Goal: Task Accomplishment & Management: Manage account settings

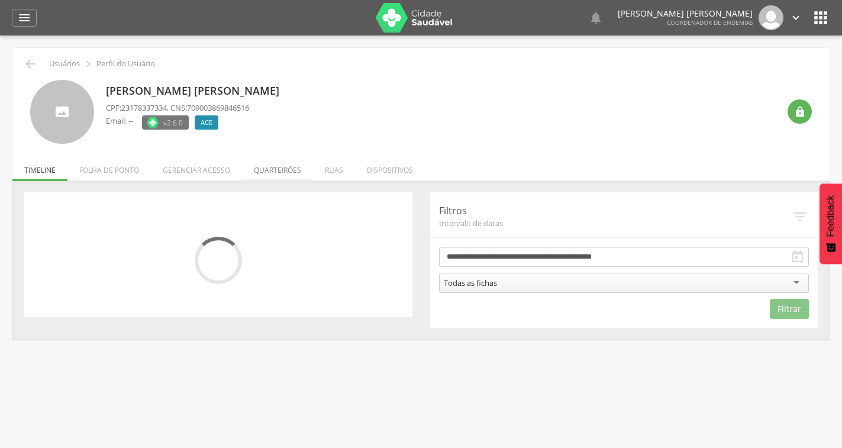
click at [282, 173] on li "Quarteirões" at bounding box center [277, 167] width 71 height 28
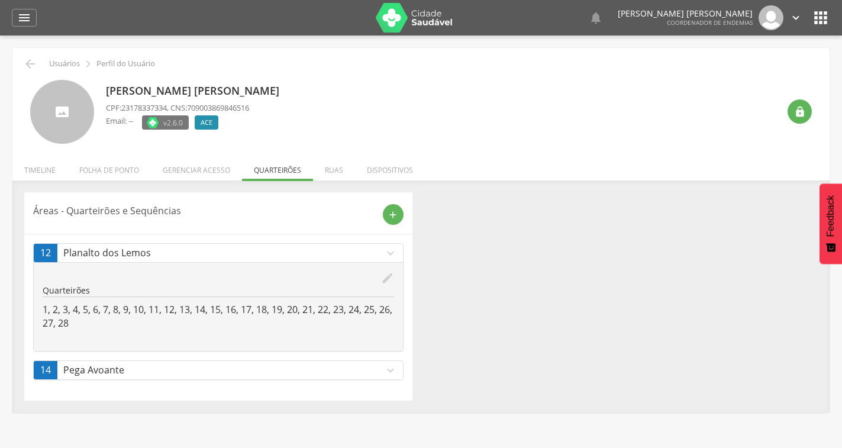
click at [383, 279] on icon "edit" at bounding box center [387, 278] width 13 height 13
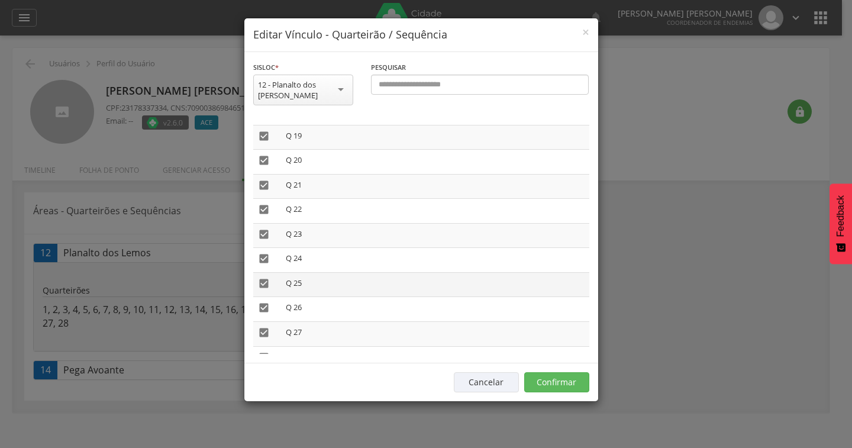
scroll to position [535, 0]
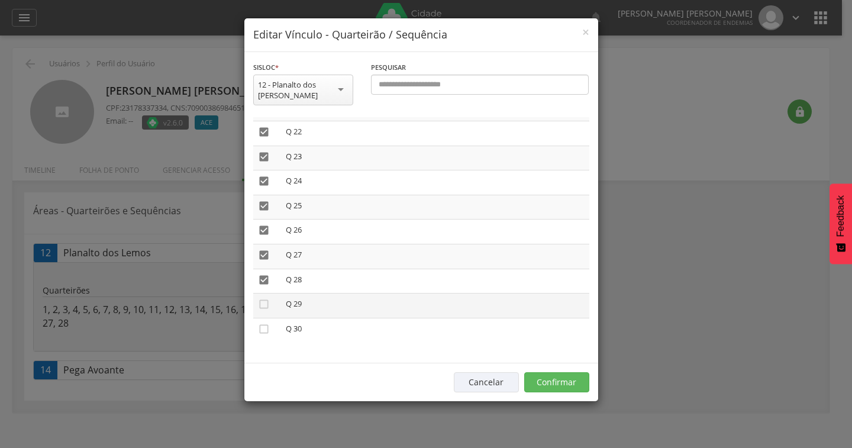
click at [260, 298] on icon "" at bounding box center [264, 304] width 12 height 12
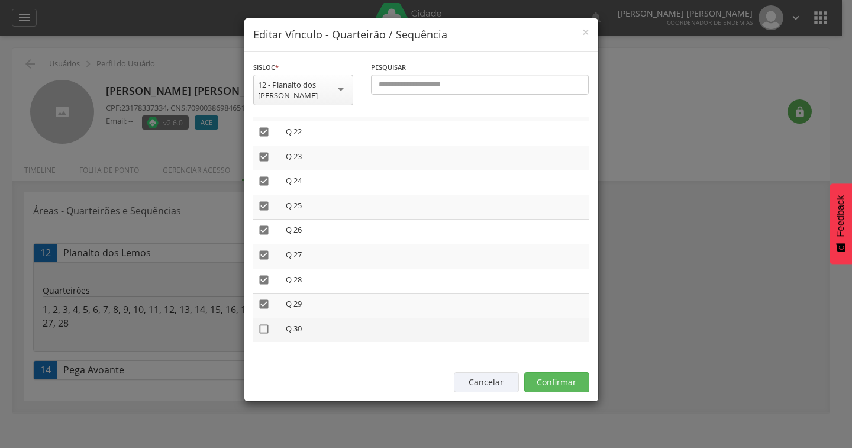
click at [264, 323] on icon "" at bounding box center [264, 329] width 12 height 12
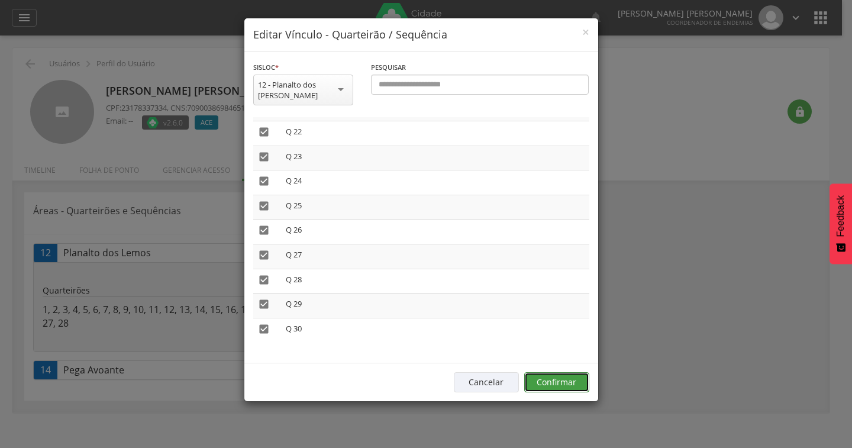
click at [556, 372] on button "Confirmar" at bounding box center [556, 382] width 65 height 20
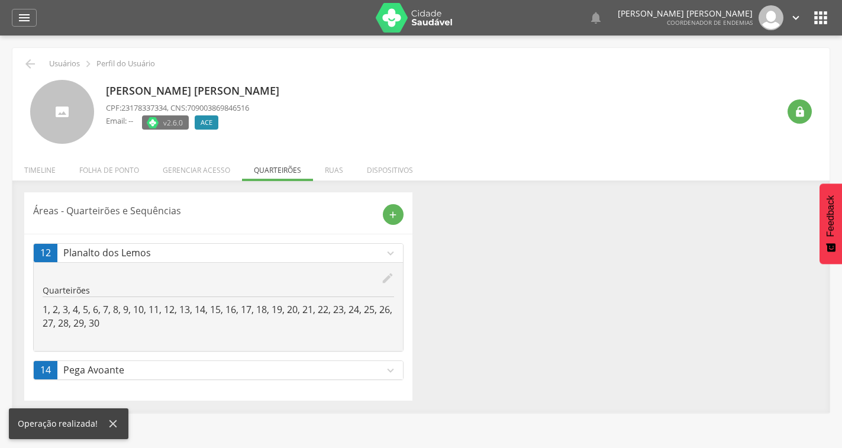
click at [108, 373] on p "Pega Avoante" at bounding box center [223, 370] width 321 height 14
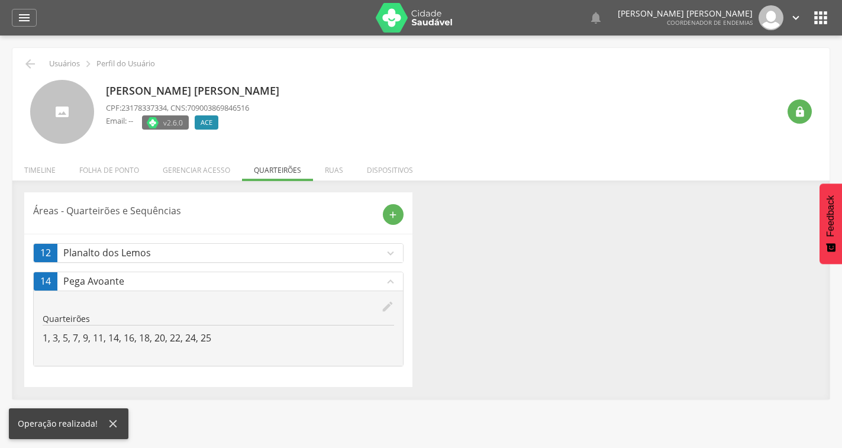
click at [387, 303] on icon "edit" at bounding box center [387, 306] width 13 height 13
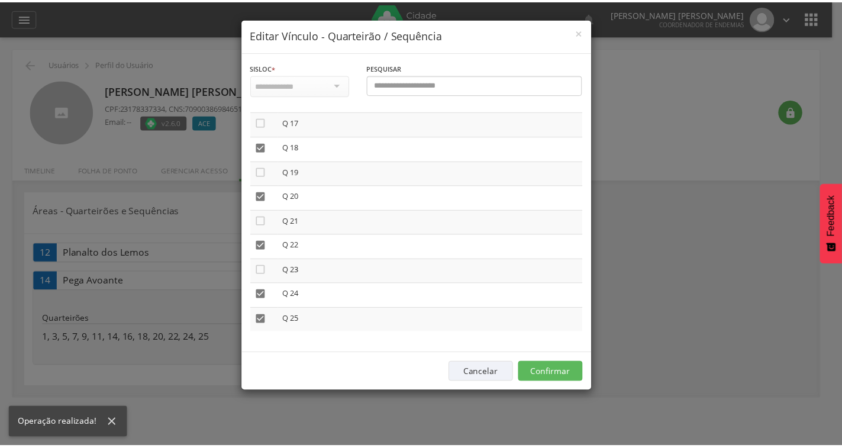
scroll to position [0, 0]
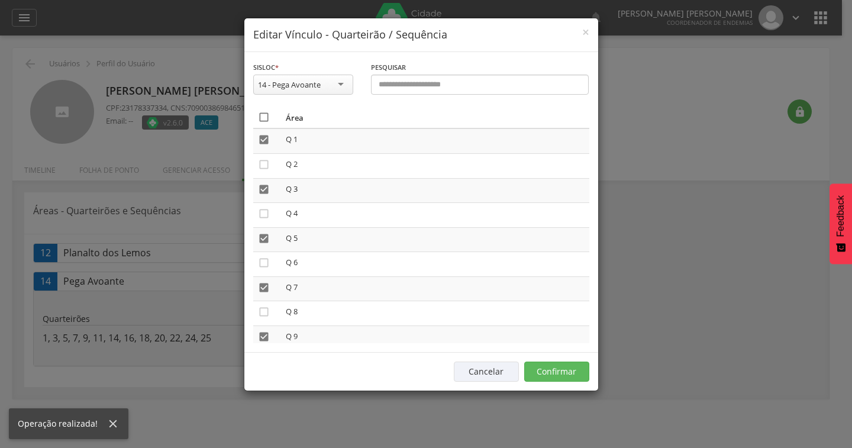
click at [264, 117] on icon "" at bounding box center [264, 117] width 12 height 12
click at [264, 117] on icon "" at bounding box center [264, 117] width 12 height 12
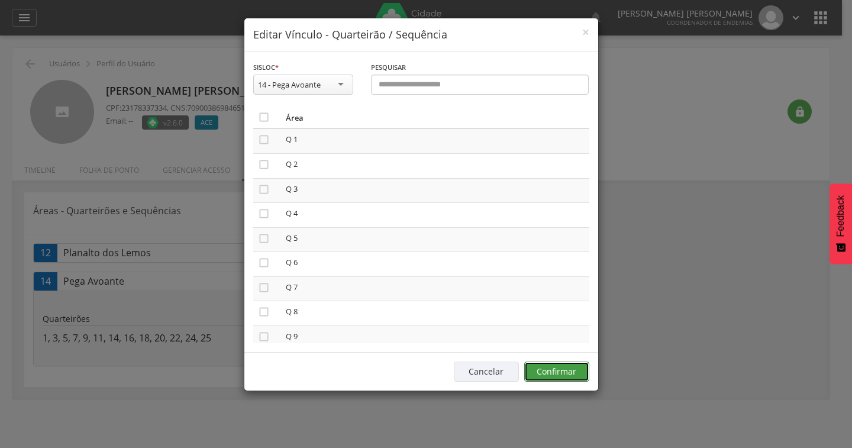
click at [557, 365] on button "Confirmar" at bounding box center [556, 372] width 65 height 20
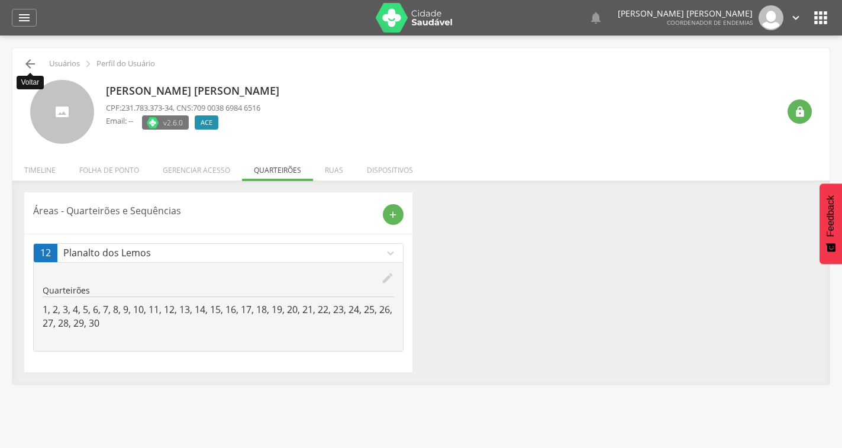
click at [31, 63] on icon "" at bounding box center [30, 64] width 14 height 14
